Goal: Task Accomplishment & Management: Manage account settings

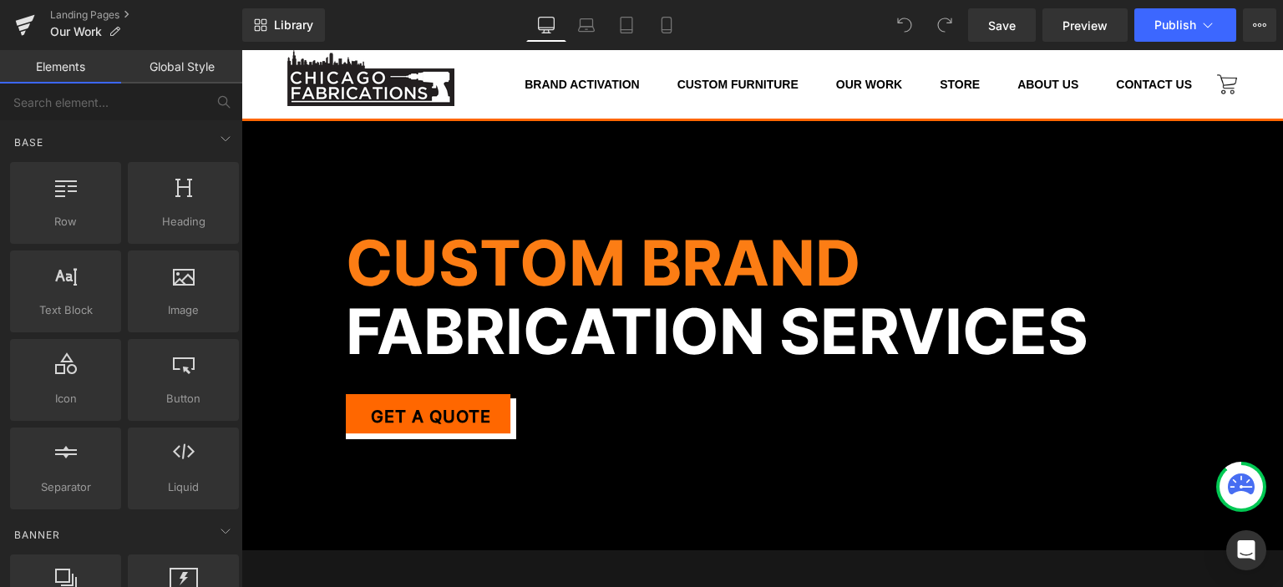
click at [461, 86] on div "Brand Activation Custom Furniture Our Work Store About Us Contact Us" at bounding box center [844, 78] width 813 height 46
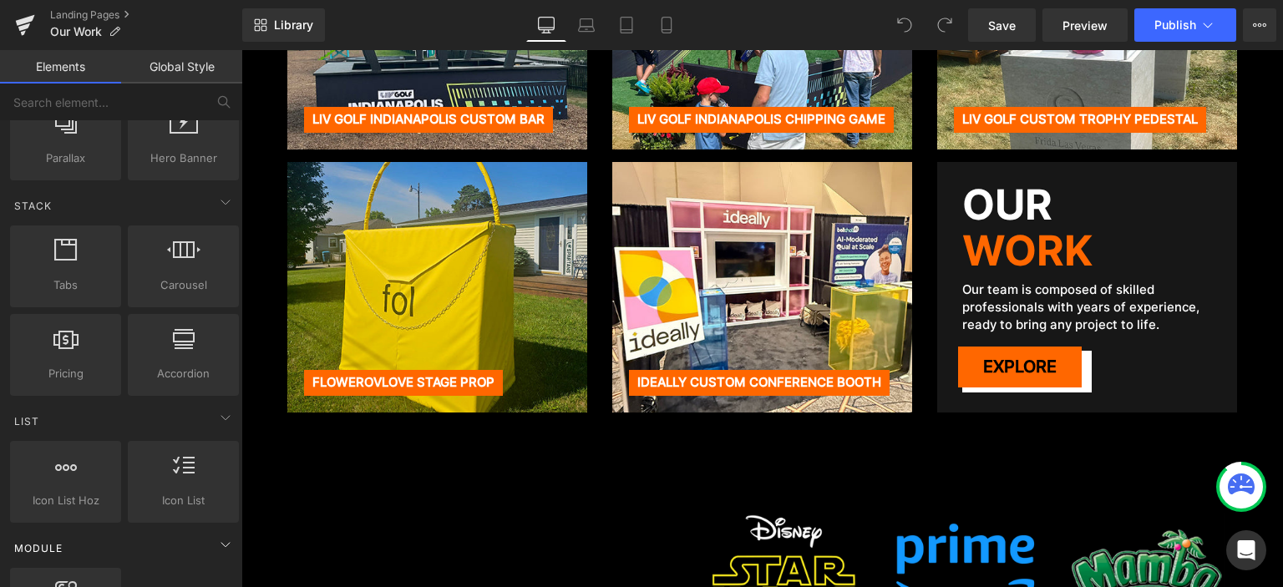
scroll to position [668, 0]
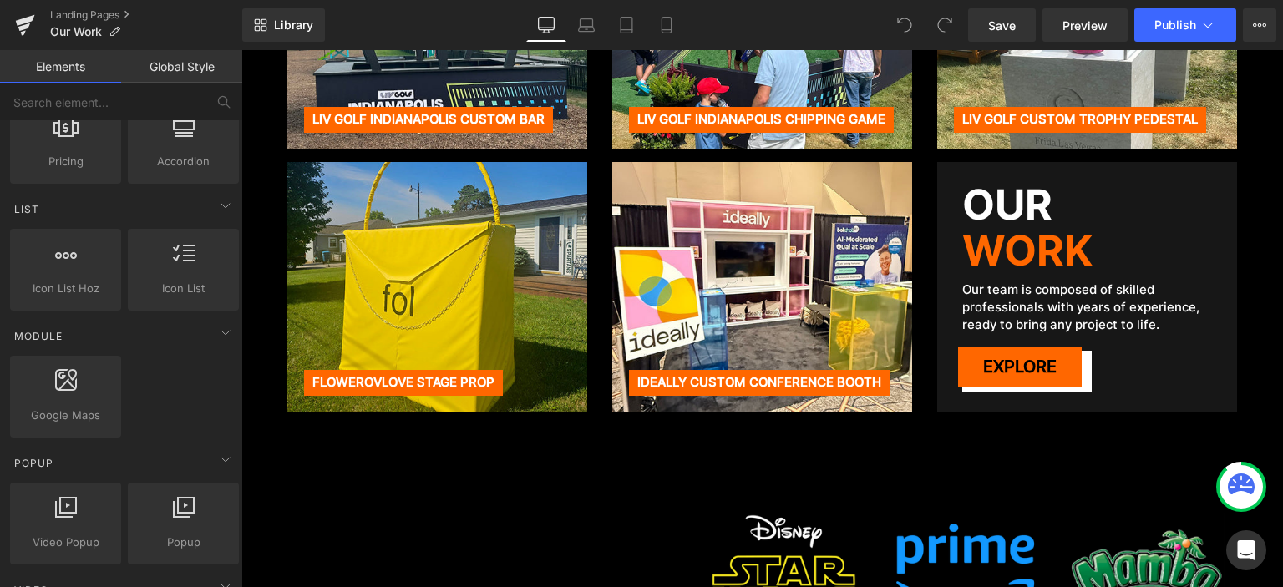
click at [1153, 307] on p "Our team is composed of skilled professionals with years of experience, ready t…" at bounding box center [1087, 307] width 250 height 53
click at [1056, 246] on span "Work" at bounding box center [1027, 250] width 130 height 50
click at [995, 225] on span "Work" at bounding box center [1027, 250] width 130 height 50
click at [1134, 294] on p "Our team is composed of skilled professionals with years of experience, ready t…" at bounding box center [1087, 307] width 250 height 53
click at [1141, 359] on div "Our Work Our team is composed of skilled professionals with years of experience…" at bounding box center [1087, 287] width 300 height 251
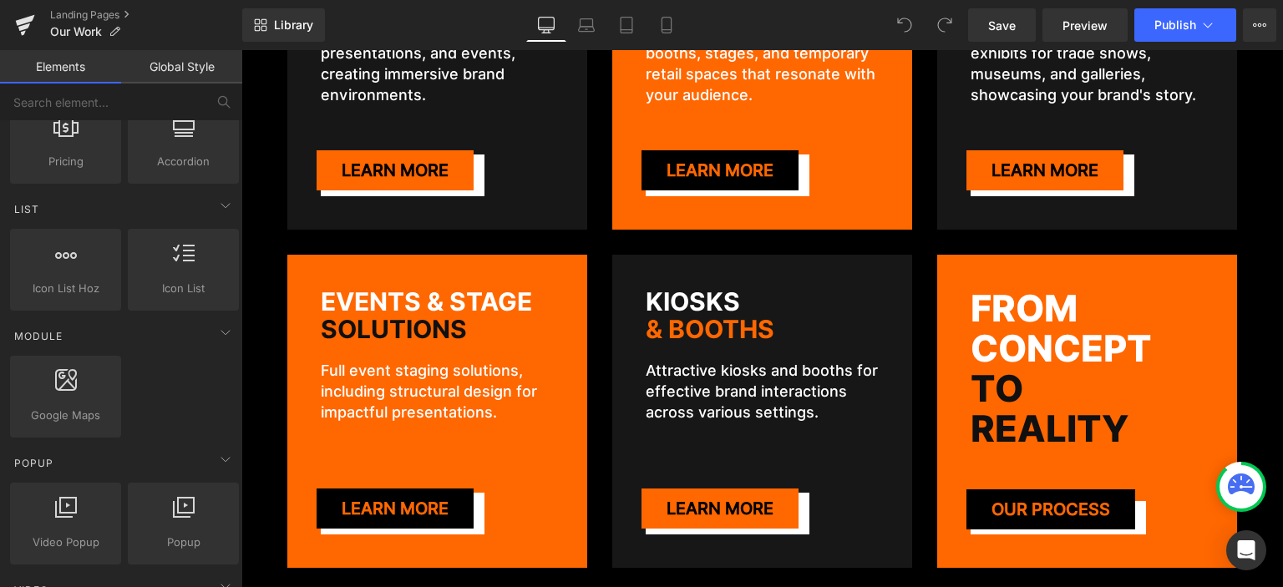
scroll to position [2839, 0]
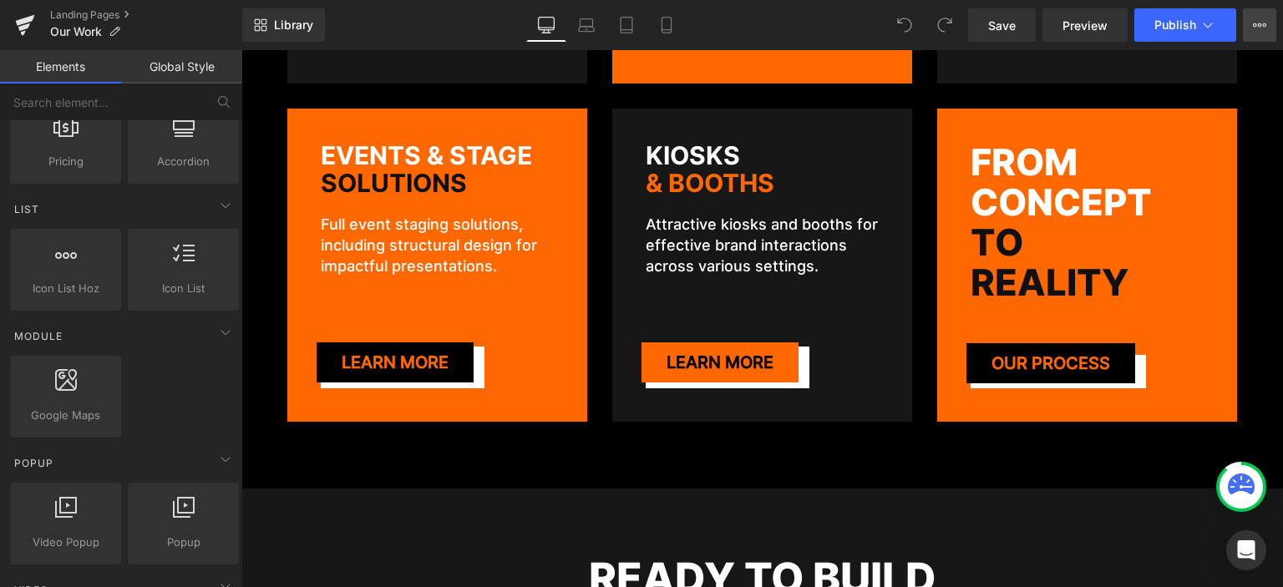
click at [1264, 23] on icon at bounding box center [1265, 24] width 4 height 3
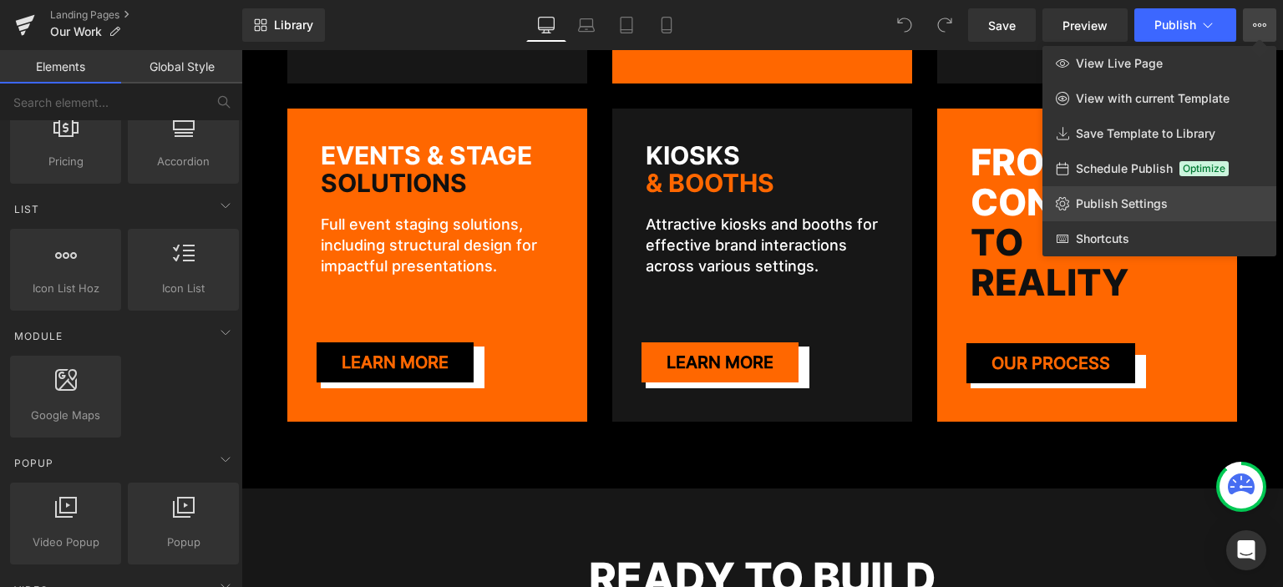
click at [1155, 212] on link "Publish Settings" at bounding box center [1159, 203] width 234 height 35
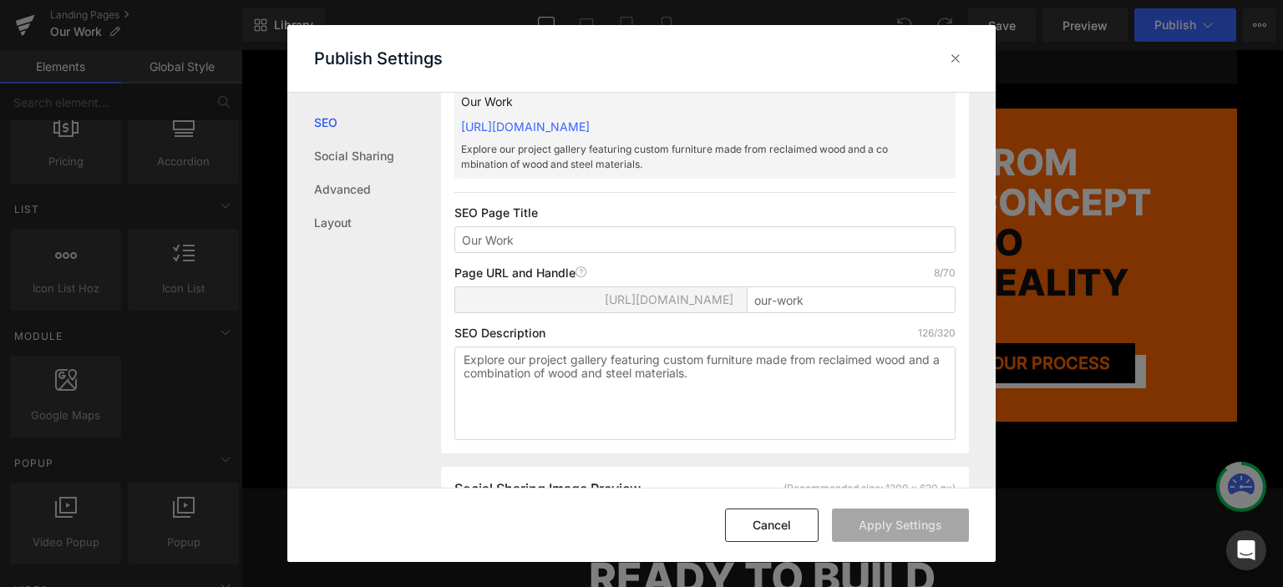
scroll to position [84, 0]
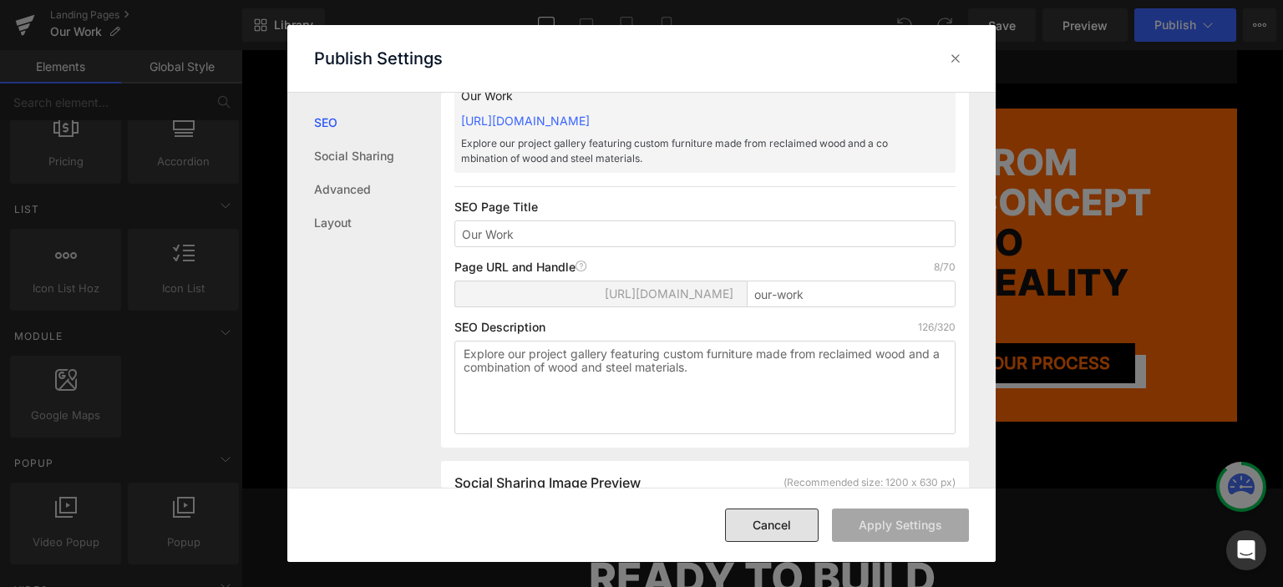
click at [742, 519] on button "Cancel" at bounding box center [772, 525] width 94 height 33
